Goal: Task Accomplishment & Management: Manage account settings

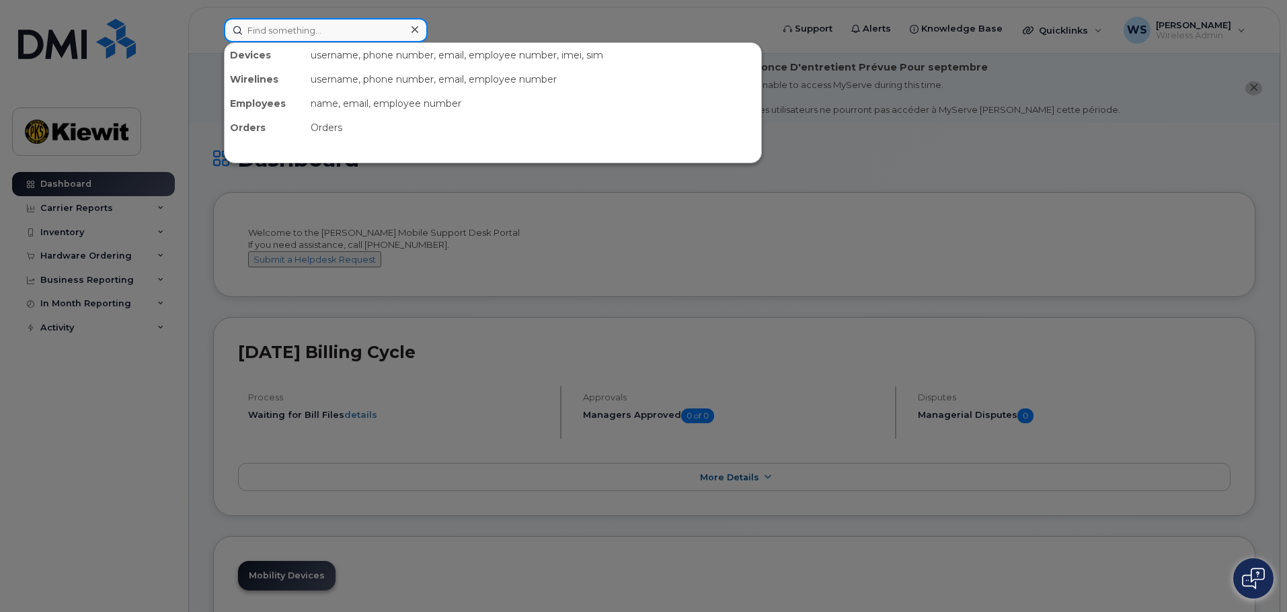
click at [298, 28] on input at bounding box center [326, 30] width 204 height 24
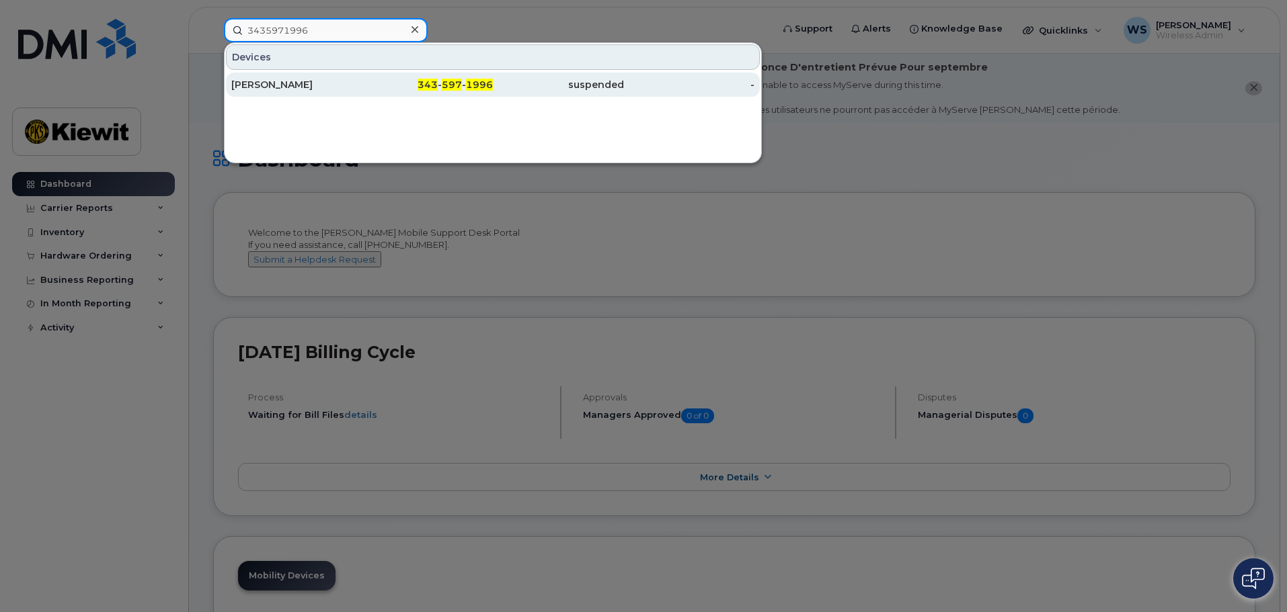
type input "3435971996"
click at [329, 91] on div "[PERSON_NAME]" at bounding box center [296, 84] width 131 height 13
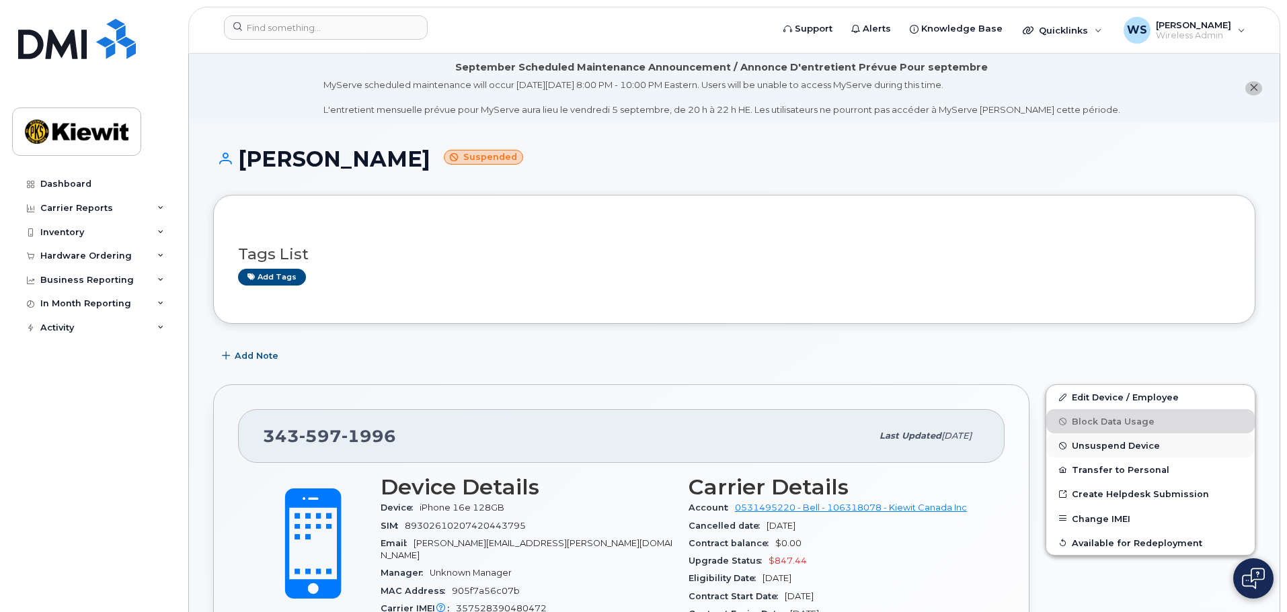
click at [1111, 445] on span "Unsuspend Device" at bounding box center [1116, 446] width 88 height 10
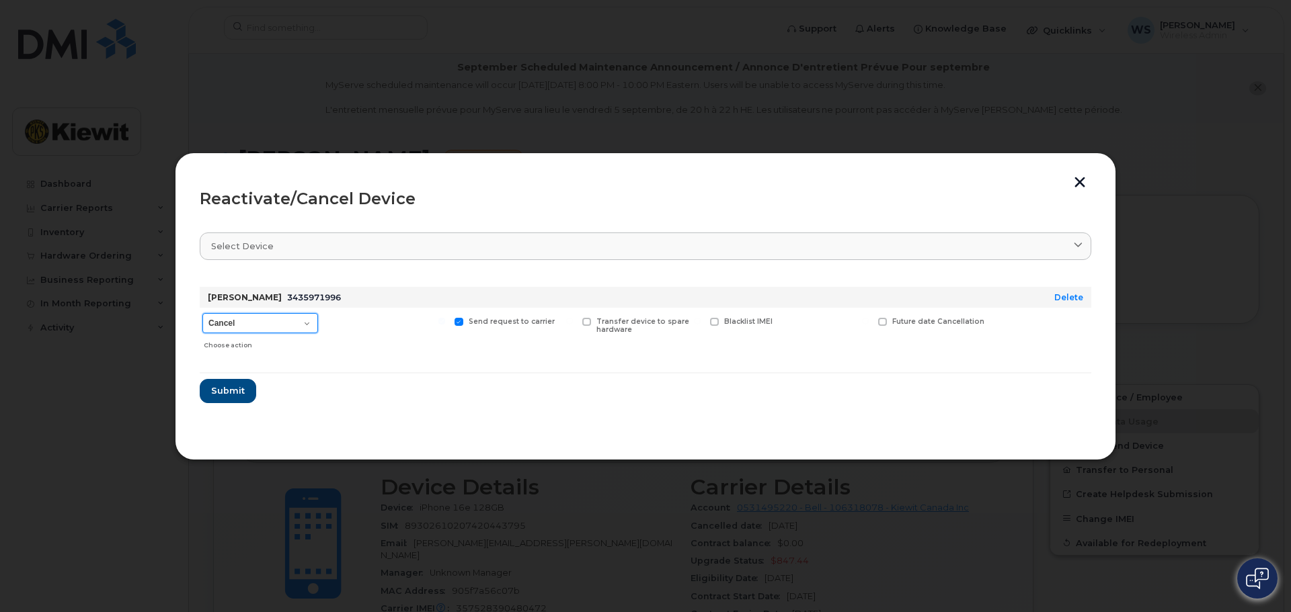
click at [309, 323] on select "Cancel Suspend - Extend Suspension Reactivate" at bounding box center [260, 323] width 116 height 20
select select "[object Object]"
click at [202, 313] on select "Cancel Suspend - Extend Suspension Reactivate" at bounding box center [260, 323] width 116 height 20
click at [221, 394] on span "Submit" at bounding box center [227, 391] width 34 height 13
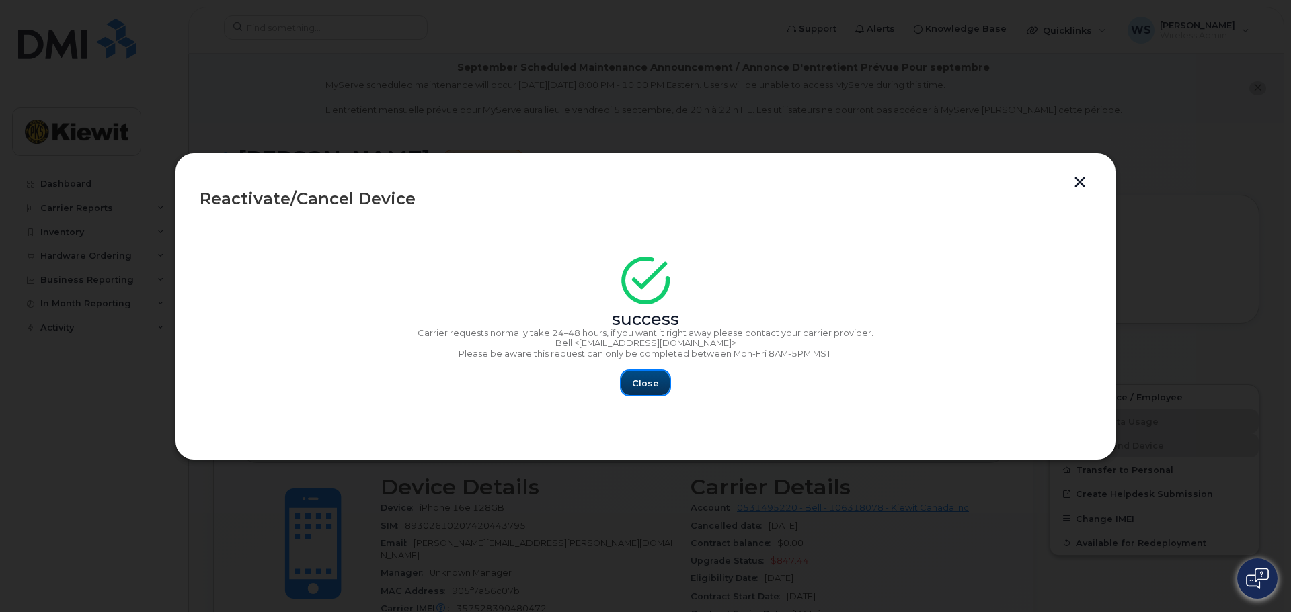
click at [662, 387] on button "Close" at bounding box center [645, 383] width 48 height 24
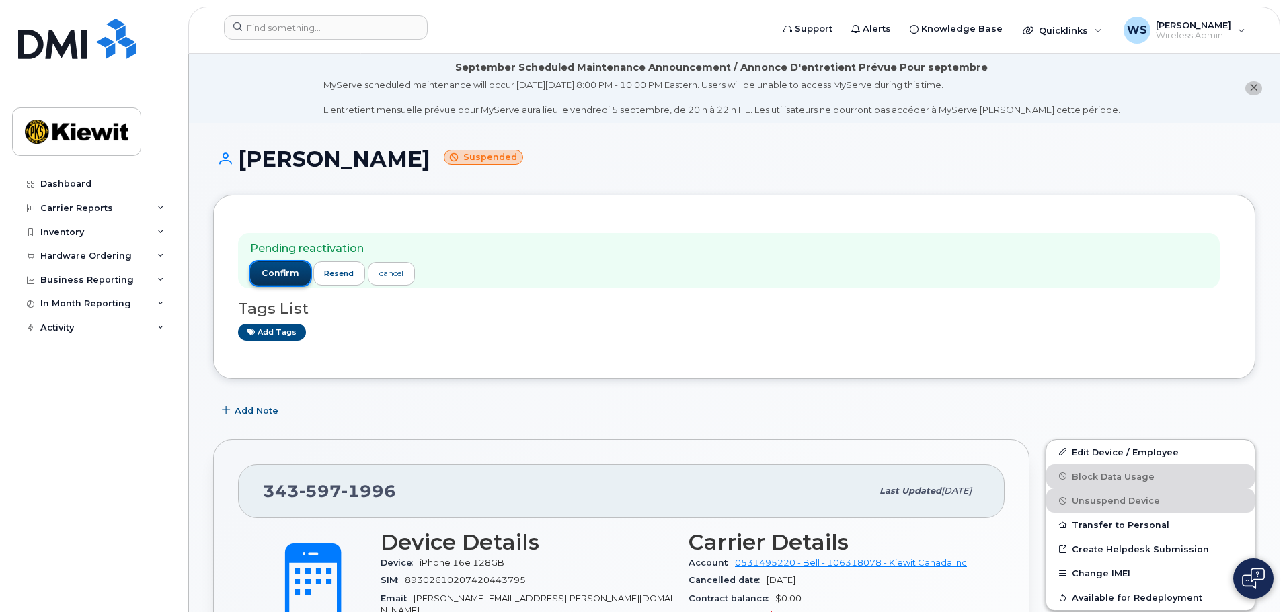
click at [280, 280] on span "confirm" at bounding box center [281, 274] width 38 height 12
